Goal: Find specific page/section: Find specific page/section

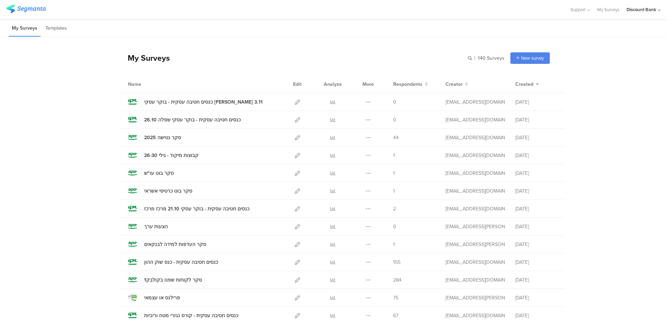
click at [331, 135] on icon at bounding box center [332, 137] width 5 height 5
click at [331, 261] on icon at bounding box center [332, 262] width 5 height 5
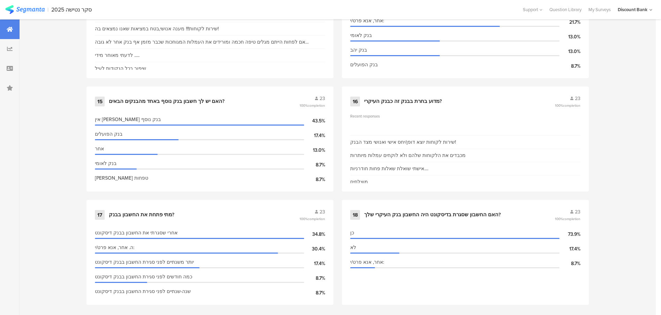
scroll to position [1040, 0]
